Goal: Transaction & Acquisition: Purchase product/service

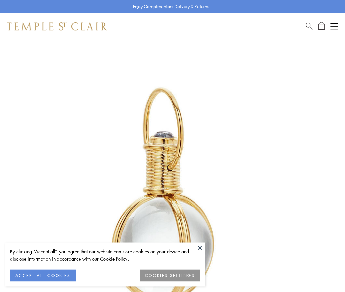
scroll to position [172, 0]
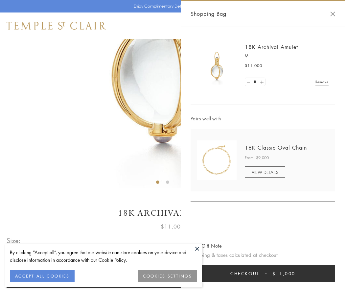
click at [263, 274] on button "Checkout $11,000" at bounding box center [263, 273] width 145 height 17
